Goal: Task Accomplishment & Management: Complete application form

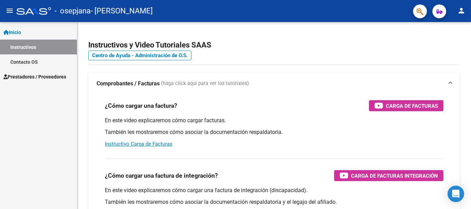
click at [8, 8] on mat-icon "menu" at bounding box center [10, 11] width 8 height 8
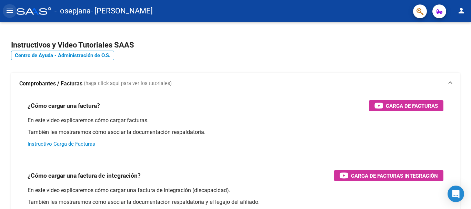
click at [8, 8] on mat-icon "menu" at bounding box center [10, 11] width 8 height 8
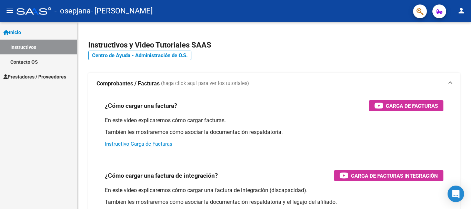
click at [35, 73] on span "Prestadores / Proveedores" at bounding box center [34, 77] width 63 height 8
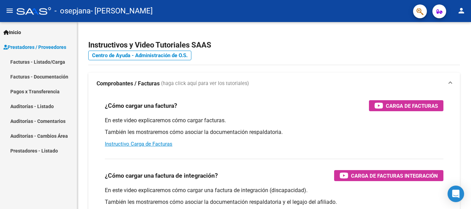
click at [43, 66] on link "Facturas - Listado/Carga" at bounding box center [38, 61] width 77 height 15
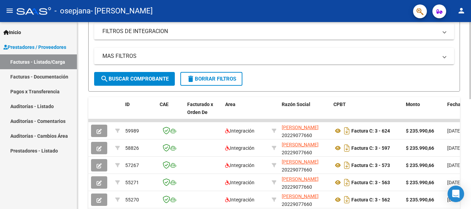
scroll to position [142, 0]
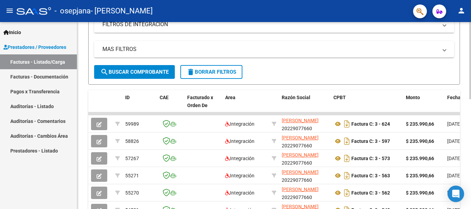
click at [470, 153] on div at bounding box center [470, 120] width 2 height 77
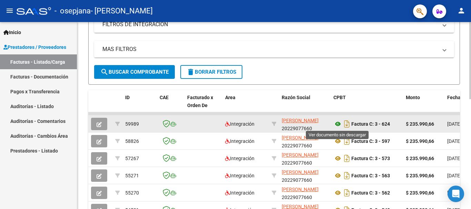
click at [339, 124] on icon at bounding box center [337, 124] width 9 height 8
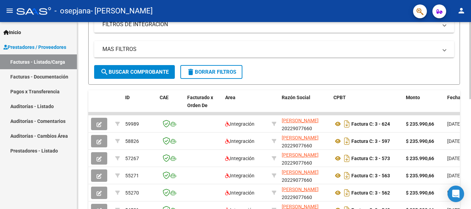
scroll to position [0, 0]
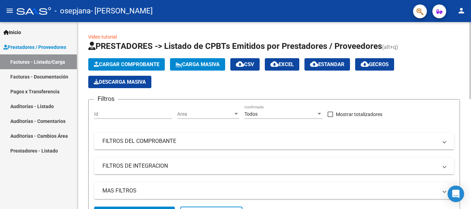
click at [470, 73] on div at bounding box center [470, 115] width 2 height 187
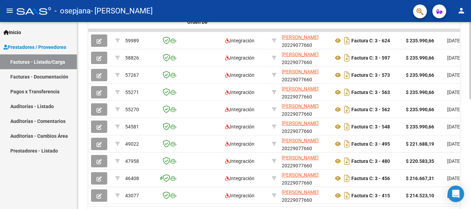
scroll to position [233, 0]
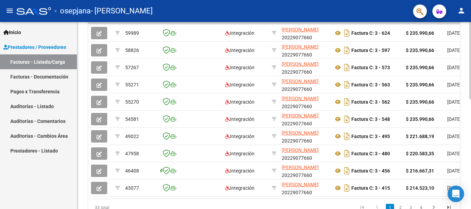
click at [470, 180] on div at bounding box center [470, 158] width 2 height 77
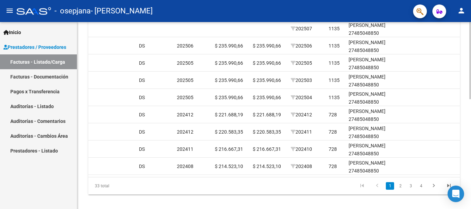
scroll to position [260, 0]
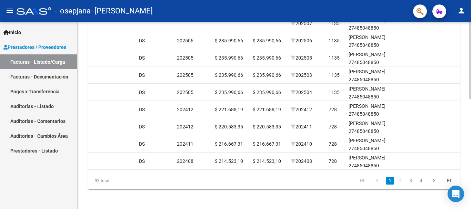
click at [470, 141] on div at bounding box center [470, 169] width 2 height 77
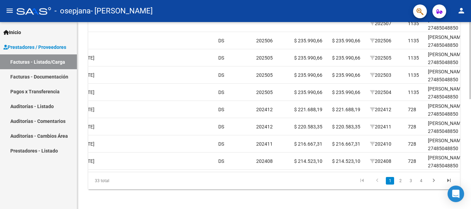
scroll to position [72, 0]
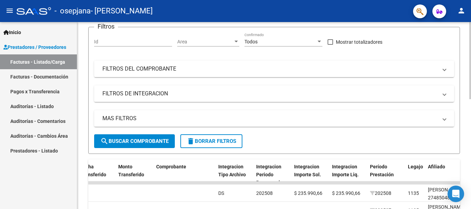
click at [470, 59] on div at bounding box center [470, 115] width 2 height 187
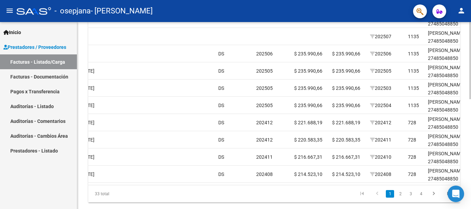
scroll to position [267, 0]
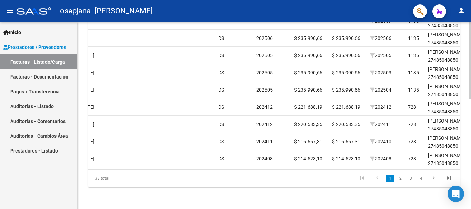
click at [470, 159] on div at bounding box center [470, 170] width 2 height 77
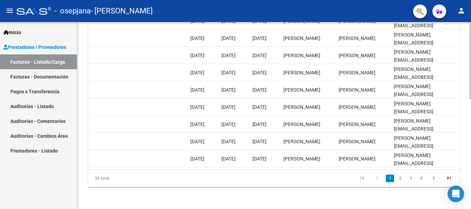
click at [469, 190] on div at bounding box center [470, 170] width 2 height 77
click at [55, 80] on link "Facturas - Documentación" at bounding box center [38, 76] width 77 height 15
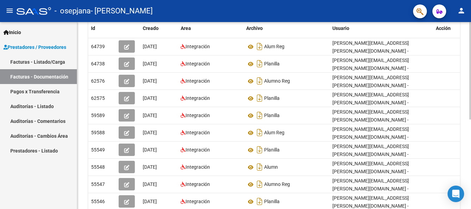
scroll to position [172, 0]
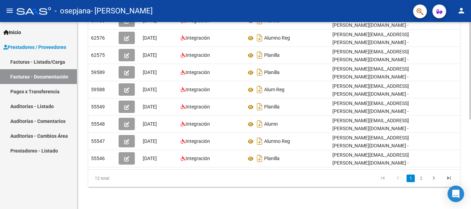
click at [470, 172] on div at bounding box center [470, 161] width 2 height 98
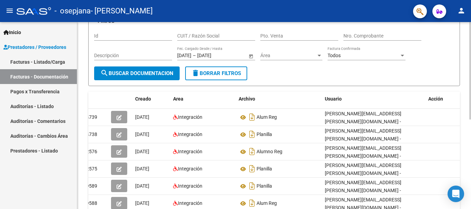
scroll to position [22, 0]
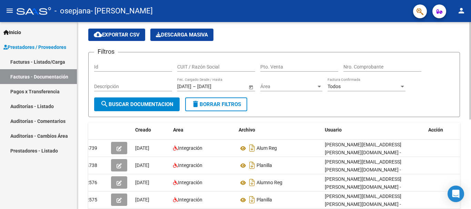
click at [469, 49] on div at bounding box center [470, 83] width 2 height 98
click at [38, 94] on link "Pagos x Transferencia" at bounding box center [38, 91] width 77 height 15
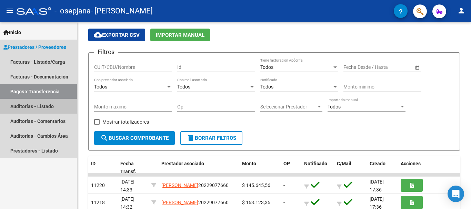
click at [41, 106] on link "Auditorías - Listado" at bounding box center [38, 106] width 77 height 15
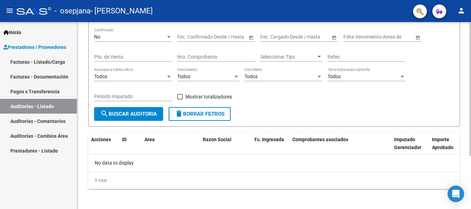
scroll to position [72, 0]
click at [470, 139] on div at bounding box center [470, 141] width 2 height 134
click at [54, 60] on link "Facturas - Listado/Carga" at bounding box center [38, 61] width 77 height 15
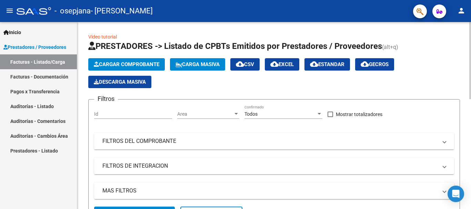
click at [470, 99] on div at bounding box center [470, 60] width 2 height 77
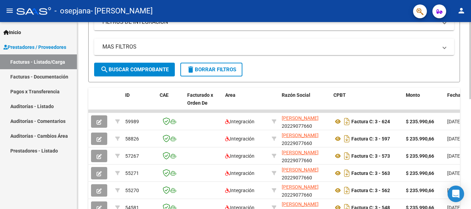
click at [470, 111] on div at bounding box center [470, 121] width 2 height 77
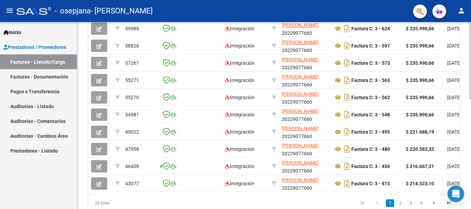
scroll to position [241, 0]
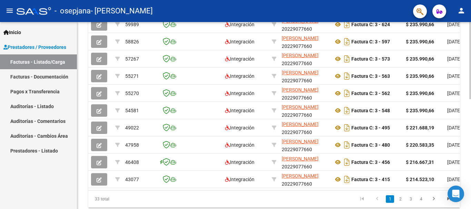
click at [470, 151] on div at bounding box center [470, 161] width 2 height 77
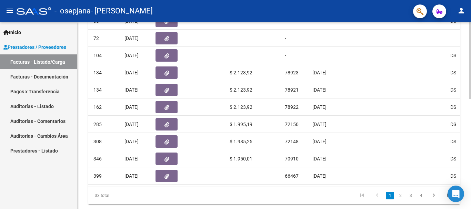
scroll to position [255, 0]
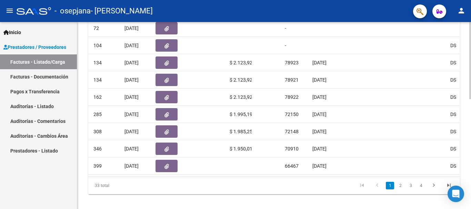
click at [470, 141] on div at bounding box center [470, 167] width 2 height 77
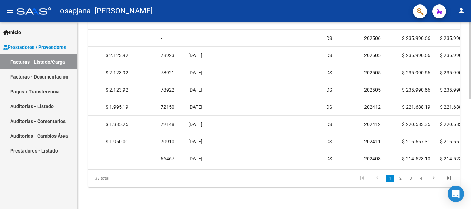
scroll to position [265, 0]
click at [470, 141] on div at bounding box center [470, 170] width 2 height 77
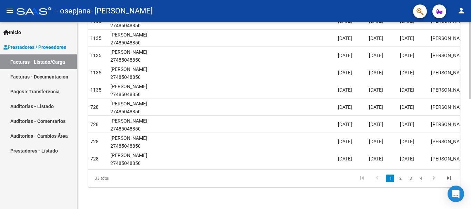
scroll to position [0, 938]
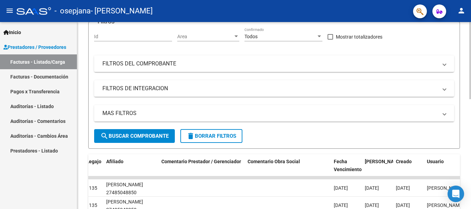
click at [470, 125] on div at bounding box center [470, 115] width 2 height 187
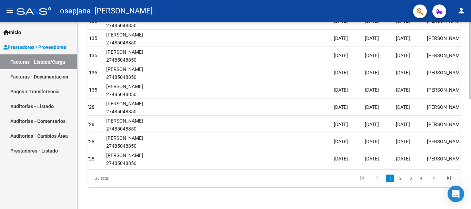
scroll to position [267, 0]
click at [470, 209] on html "menu - osepjana - [PERSON_NAME] person Inicio Instructivos Contacto OS Prestado…" at bounding box center [235, 104] width 471 height 209
click at [446, 167] on div "ID CAE Facturado x Orden De Area Razón Social CPBT Monto Fecha Cpbt Días desde …" at bounding box center [274, 78] width 372 height 217
click at [448, 169] on datatable-body "59989 Integración [PERSON_NAME] 20229077660 Factura C: 3 - 624 $ 235.990,66 [DA…" at bounding box center [274, 80] width 372 height 177
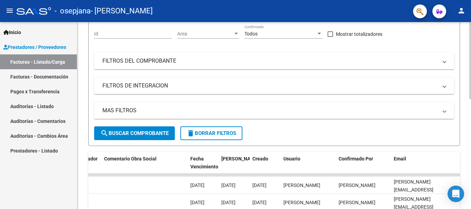
scroll to position [0, 0]
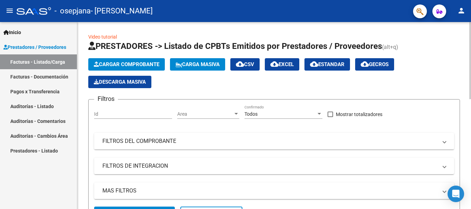
click at [470, 28] on div at bounding box center [470, 115] width 2 height 187
click at [470, 28] on div at bounding box center [470, 60] width 2 height 77
click at [145, 62] on span "Cargar Comprobante" at bounding box center [126, 64] width 65 height 6
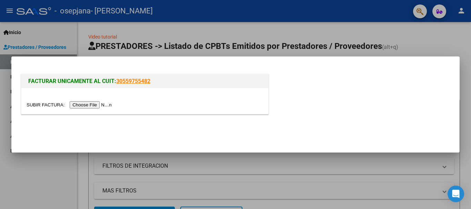
click at [106, 104] on input "file" at bounding box center [70, 104] width 87 height 7
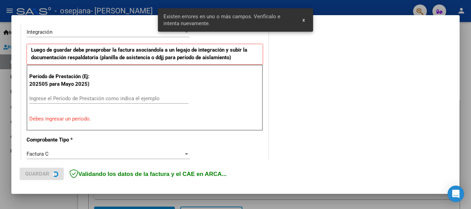
scroll to position [172, 0]
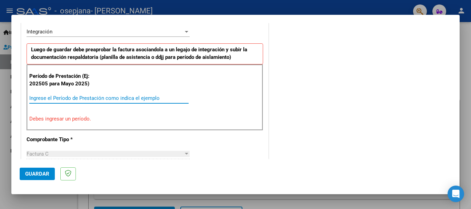
click at [151, 100] on input "Ingrese el Período de Prestación como indica el ejemplo" at bounding box center [108, 98] width 159 height 6
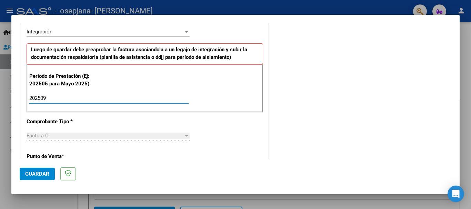
type input "202509"
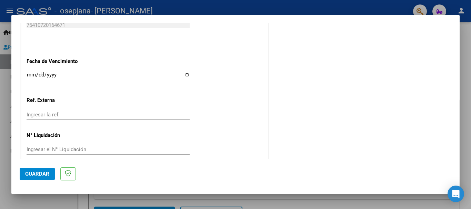
scroll to position [470, 0]
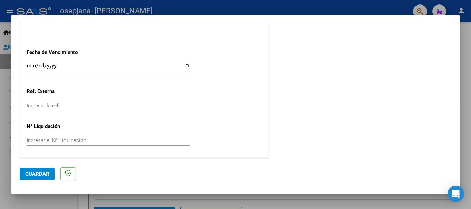
click at [184, 66] on input "Ingresar la fecha" at bounding box center [108, 68] width 163 height 11
type input "[DATE]"
click at [36, 171] on span "Guardar" at bounding box center [37, 174] width 24 height 6
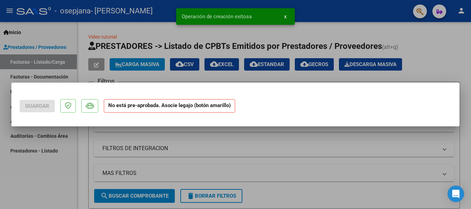
scroll to position [0, 0]
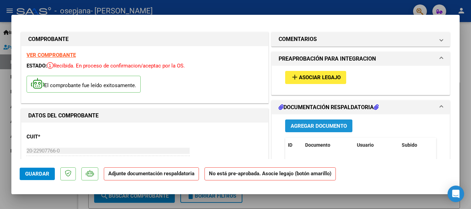
click at [341, 130] on button "Agregar Documento" at bounding box center [318, 126] width 67 height 13
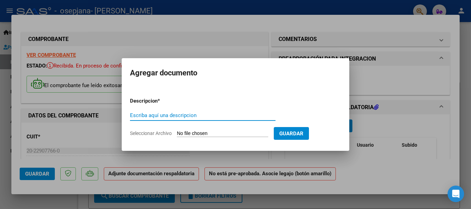
click at [228, 116] on input "Escriba aquí una descripcion" at bounding box center [202, 115] width 145 height 6
type input "alum reg"
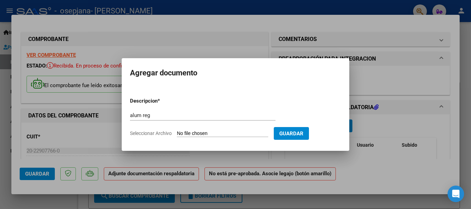
click at [261, 132] on input "Seleccionar Archivo" at bounding box center [222, 134] width 91 height 7
type input "C:\fakepath\WhatsApp Image [DATE] 12.32.38.jpeg"
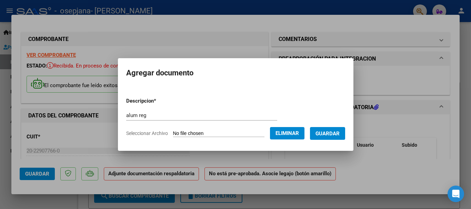
click at [329, 137] on button "Guardar" at bounding box center [327, 133] width 35 height 13
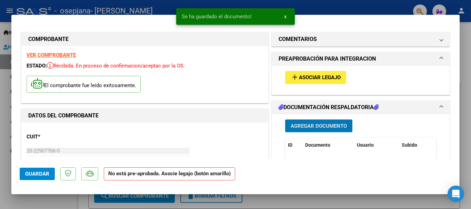
click at [329, 128] on span "Agregar Documento" at bounding box center [319, 126] width 56 height 6
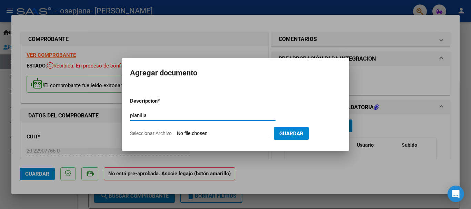
type input "planilla"
click at [239, 135] on input "Seleccionar Archivo" at bounding box center [222, 134] width 91 height 7
type input "C:\fakepath\WhatsApp Image [DATE] 12.32.31.jpeg"
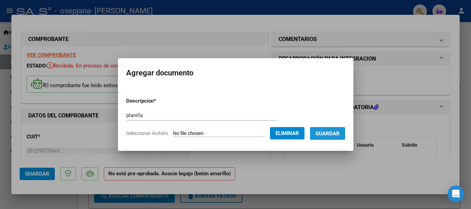
click at [337, 136] on span "Guardar" at bounding box center [327, 134] width 24 height 6
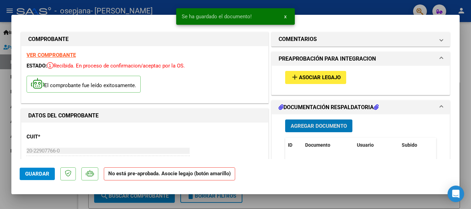
click at [42, 176] on span "Guardar" at bounding box center [37, 174] width 24 height 6
click at [468, 120] on div at bounding box center [235, 104] width 471 height 209
